Goal: Find specific page/section: Find specific page/section

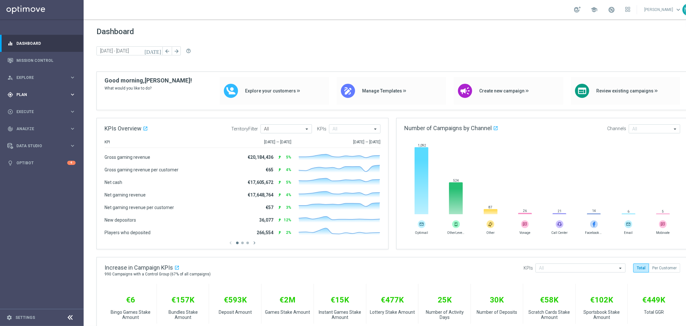
click at [31, 92] on div "gps_fixed Plan" at bounding box center [38, 95] width 62 height 6
click at [32, 127] on span "Templates" at bounding box center [40, 127] width 46 height 4
click at [31, 135] on link "Optimail" at bounding box center [43, 136] width 47 height 5
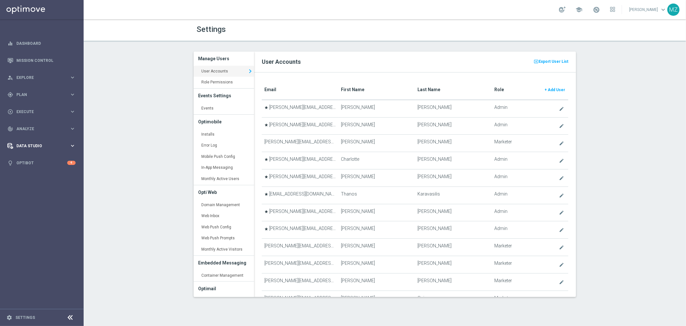
click at [46, 142] on div "Data Studio keyboard_arrow_right" at bounding box center [41, 145] width 83 height 17
click at [25, 160] on link "Attributes" at bounding box center [42, 158] width 50 height 5
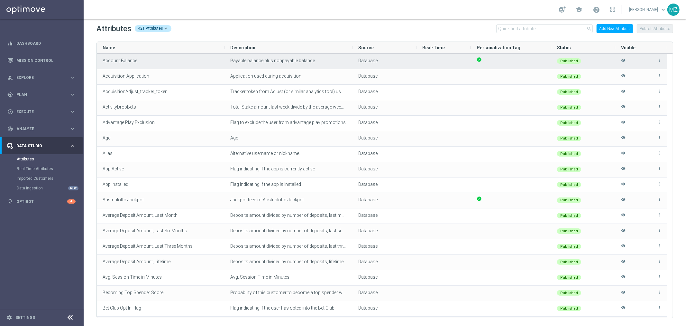
click at [623, 60] on icon "visibility" at bounding box center [623, 63] width 5 height 11
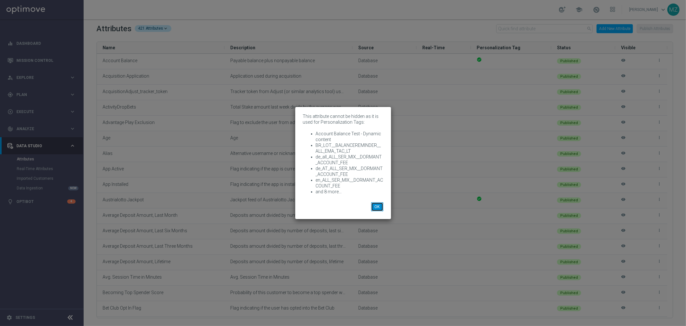
click at [377, 207] on button "OK" at bounding box center [377, 206] width 12 height 9
